Goal: Transaction & Acquisition: Purchase product/service

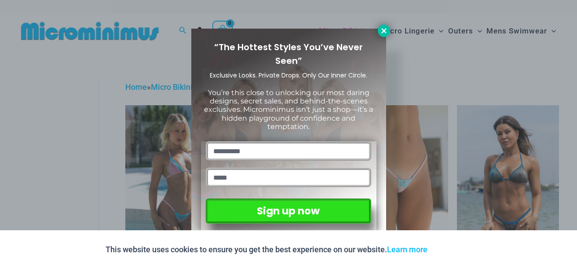
click at [383, 27] on icon at bounding box center [384, 31] width 8 height 8
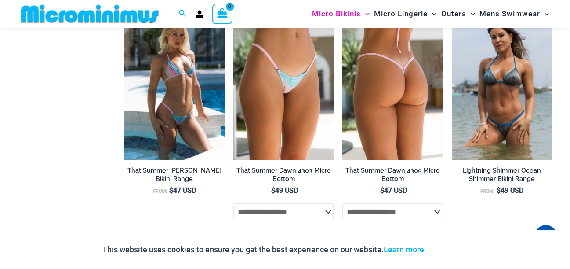
scroll to position [110, 0]
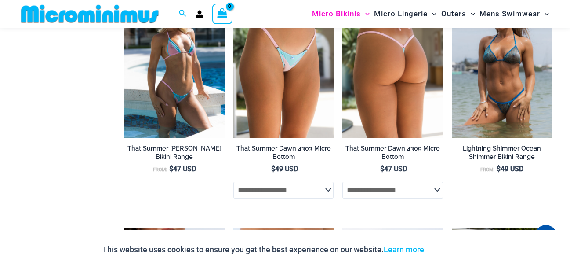
click at [410, 91] on img at bounding box center [392, 62] width 100 height 151
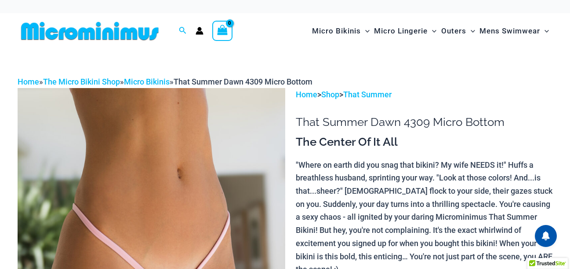
scroll to position [220, 0]
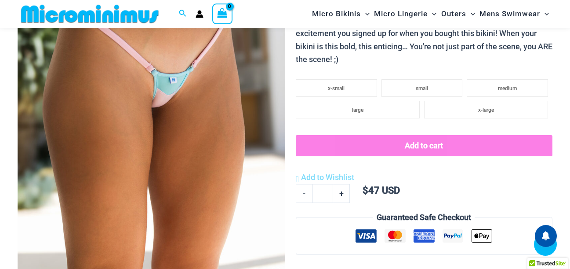
click at [235, 106] on img at bounding box center [152, 78] width 268 height 401
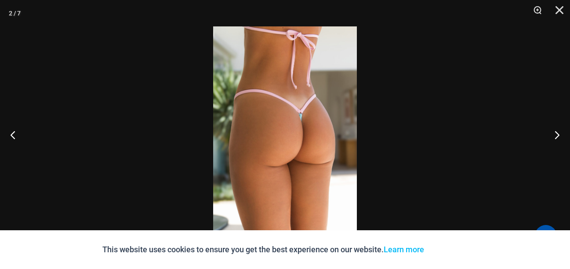
click at [291, 174] on img at bounding box center [285, 134] width 144 height 216
